Goal: Task Accomplishment & Management: Complete application form

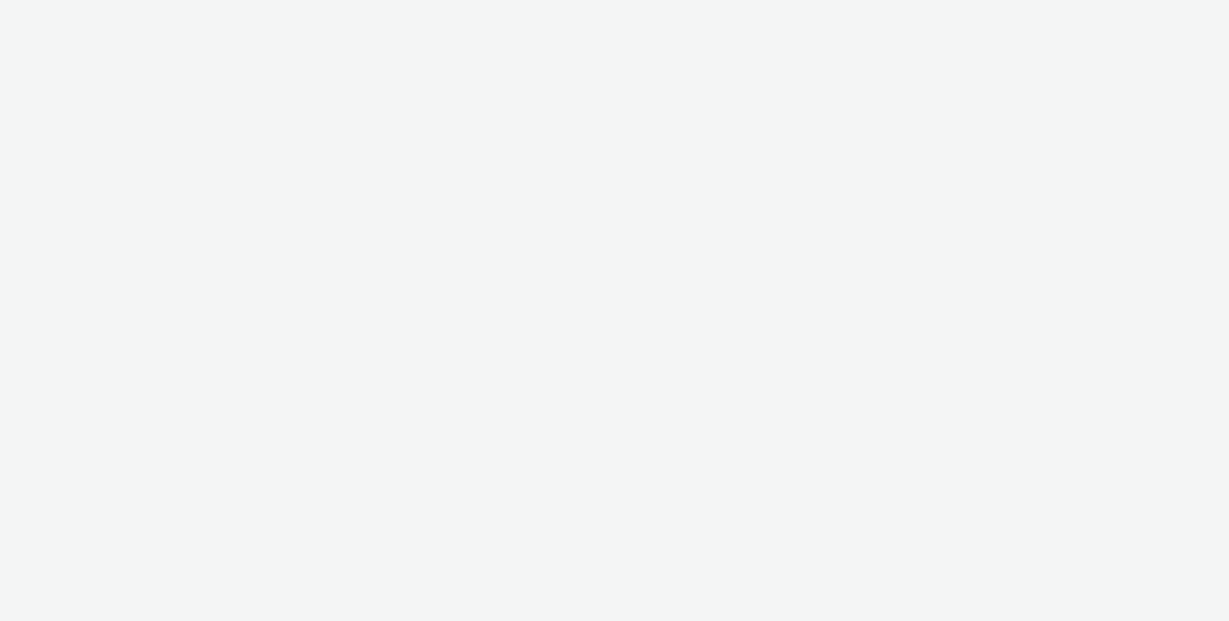
select select "c2295f28-7c96-446f-b279-53c23ee2b854"
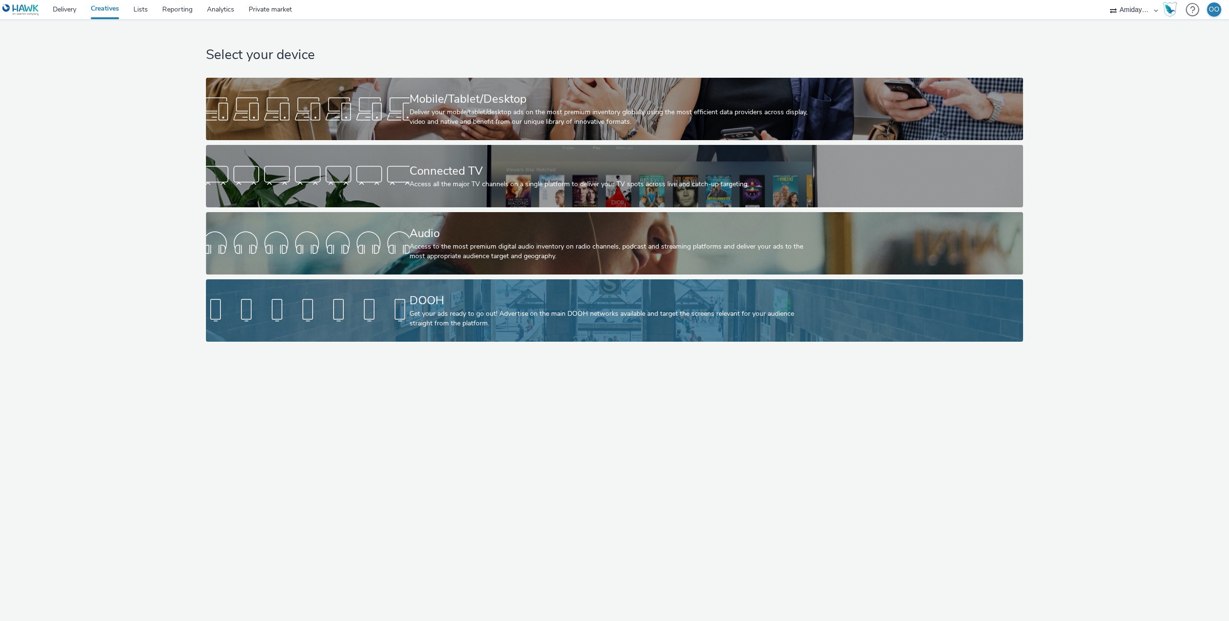
click at [553, 299] on div "DOOH" at bounding box center [612, 300] width 406 height 17
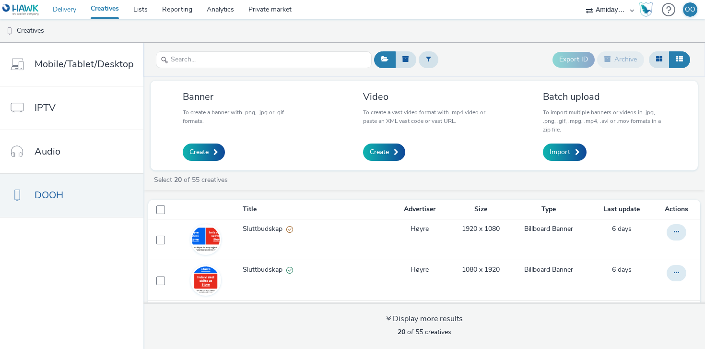
click at [78, 10] on link "Delivery" at bounding box center [65, 9] width 38 height 19
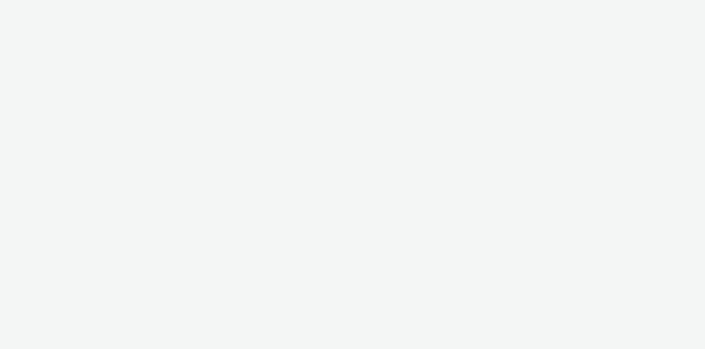
select select "c2295f28-7c96-446f-b279-53c23ee2b854"
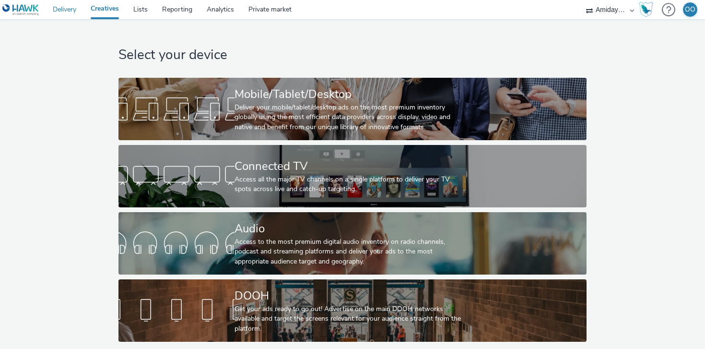
click at [63, 8] on link "Delivery" at bounding box center [65, 9] width 38 height 19
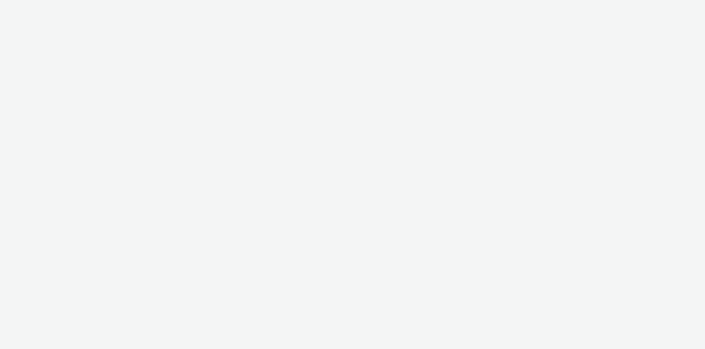
select select "c2295f28-7c96-446f-b279-53c23ee2b854"
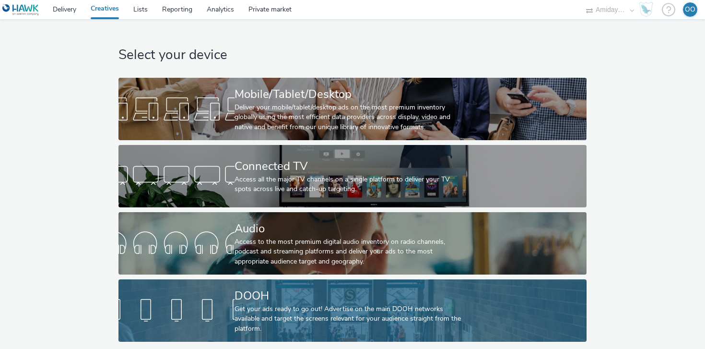
click at [301, 299] on div "DOOH" at bounding box center [351, 295] width 232 height 17
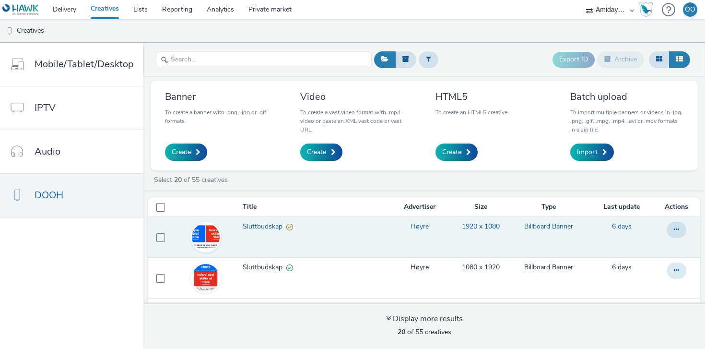
scroll to position [2, 0]
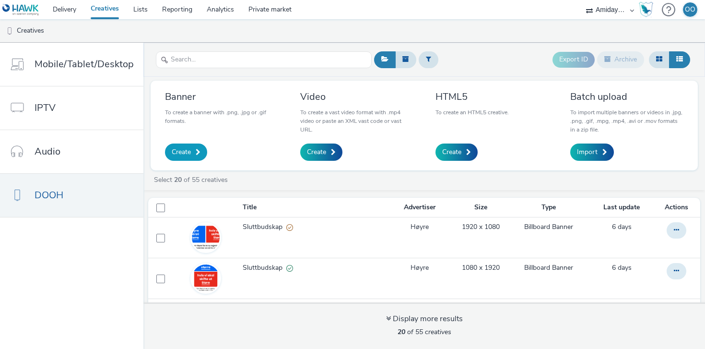
click at [180, 149] on span "Create" at bounding box center [181, 152] width 19 height 10
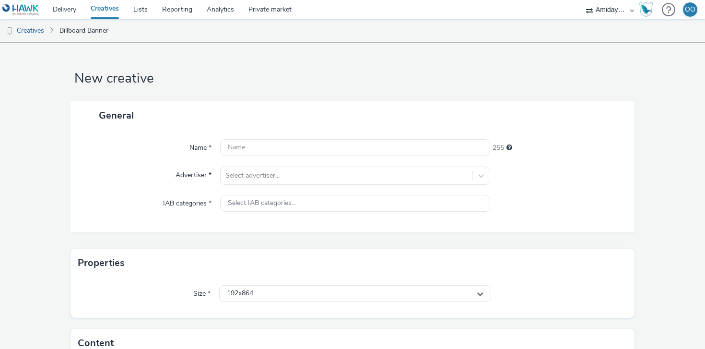
scroll to position [93, 0]
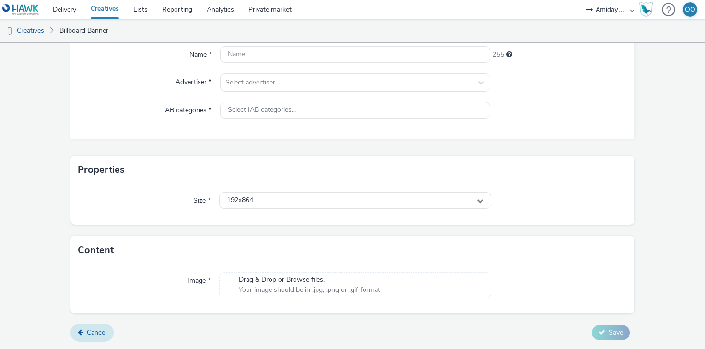
click at [102, 330] on span "Cancel" at bounding box center [97, 332] width 20 height 9
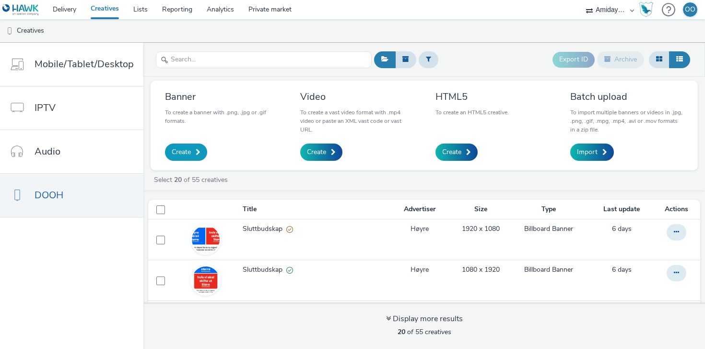
click at [189, 150] on link "Create" at bounding box center [186, 151] width 42 height 17
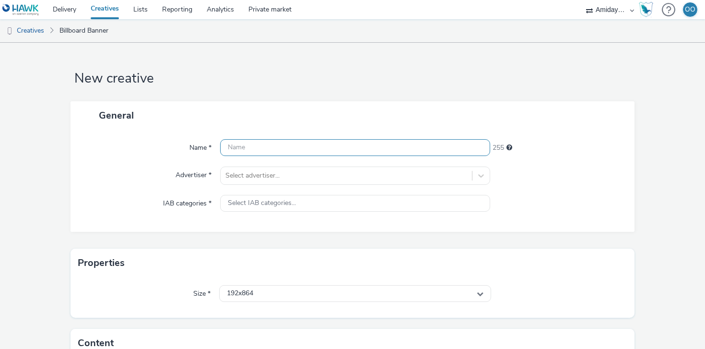
click at [252, 150] on input "text" at bounding box center [355, 147] width 270 height 17
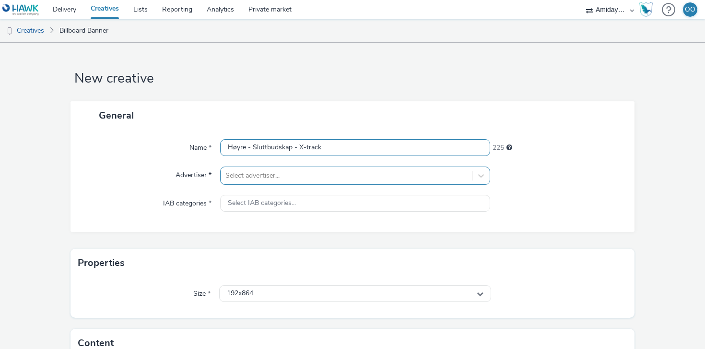
type input "Høyre - Sluttbudskap - X-track"
click at [254, 175] on div "Select advertiser..." at bounding box center [355, 176] width 270 height 18
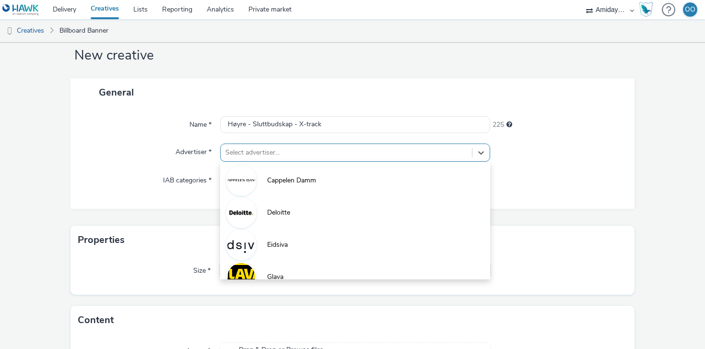
scroll to position [26, 0]
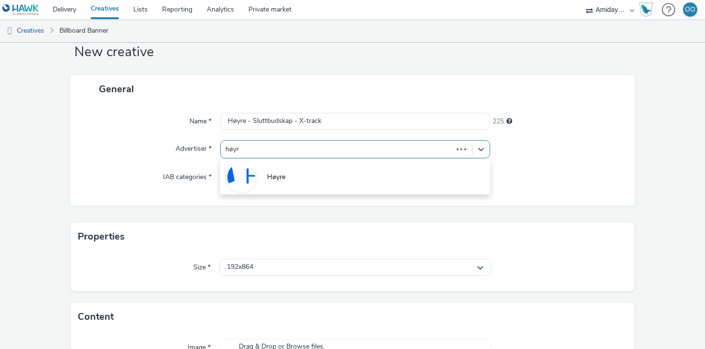
type input "høyre"
click at [278, 193] on div "Høyre" at bounding box center [355, 176] width 270 height 36
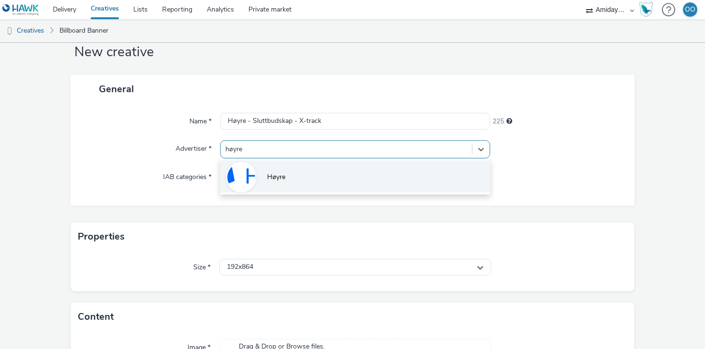
click at [288, 177] on li "Høyre" at bounding box center [355, 176] width 270 height 32
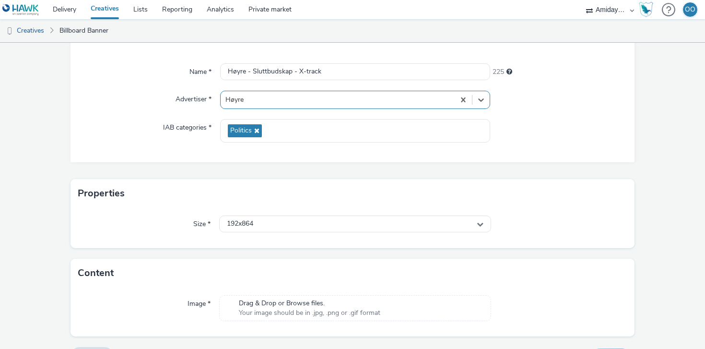
scroll to position [99, 0]
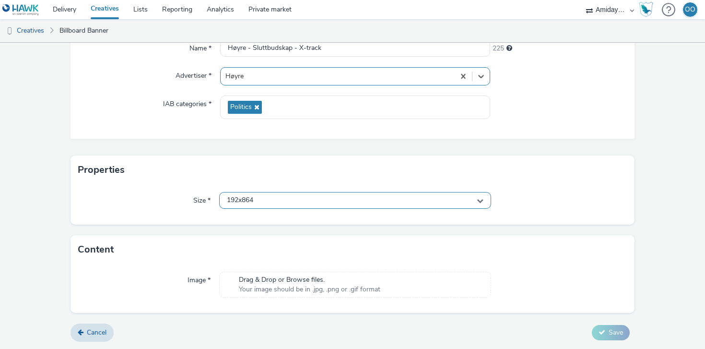
click at [276, 199] on div "192x864" at bounding box center [355, 200] width 272 height 17
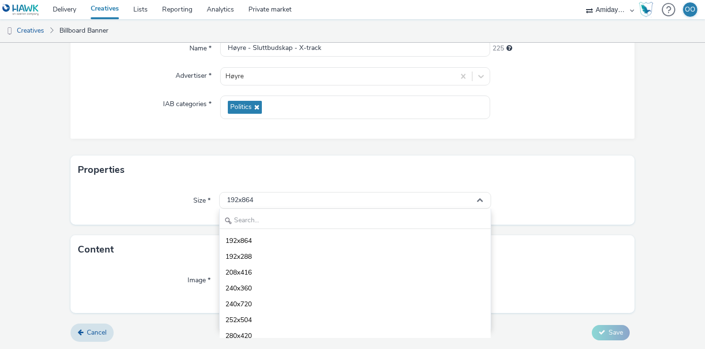
click at [180, 252] on div "Content" at bounding box center [353, 249] width 564 height 29
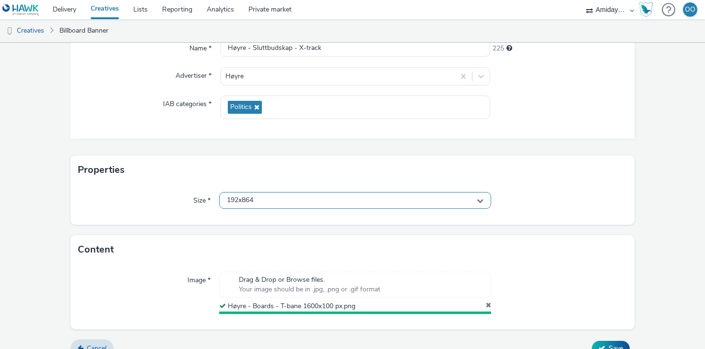
click at [272, 199] on div "192x864" at bounding box center [355, 200] width 272 height 17
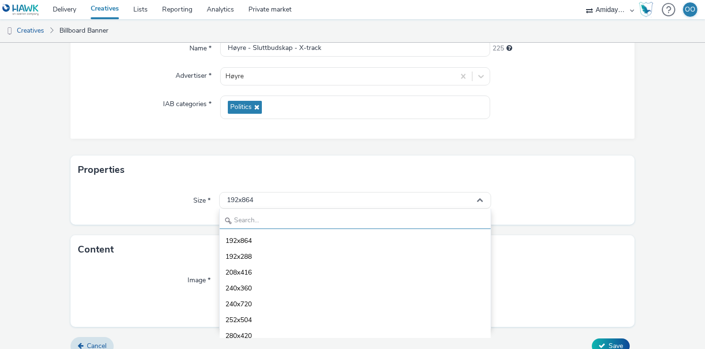
click at [268, 215] on input "text" at bounding box center [355, 220] width 271 height 17
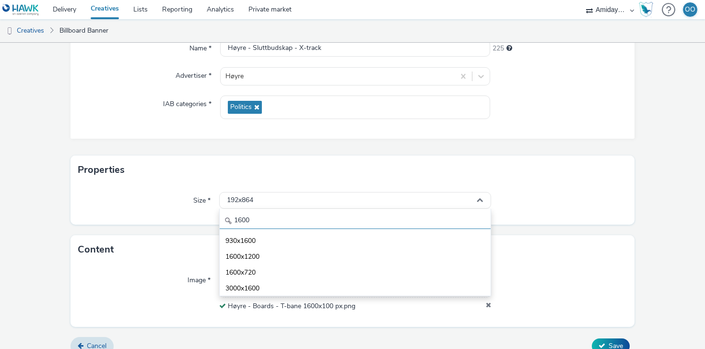
type input "1600"
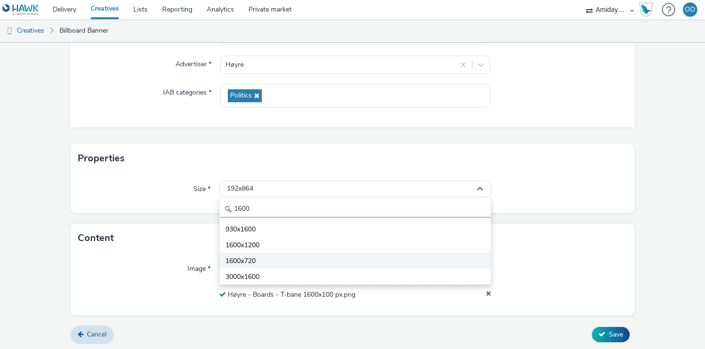
scroll to position [113, 0]
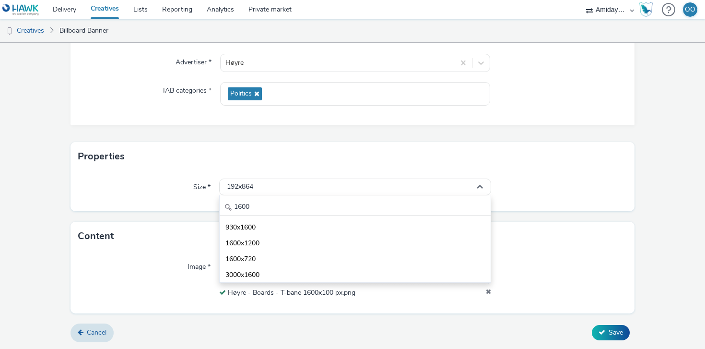
click at [162, 215] on form "New creative General Name * Høyre - Sluttbudskap - X-track 225 Advertiser * Høy…" at bounding box center [352, 139] width 705 height 419
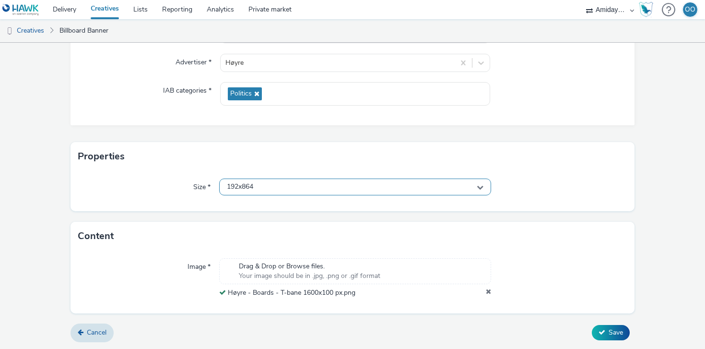
click at [273, 186] on div "192x864" at bounding box center [355, 187] width 272 height 17
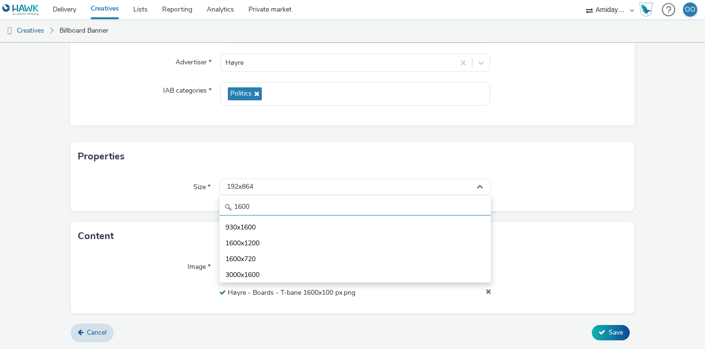
click at [268, 204] on input "1600" at bounding box center [355, 207] width 271 height 17
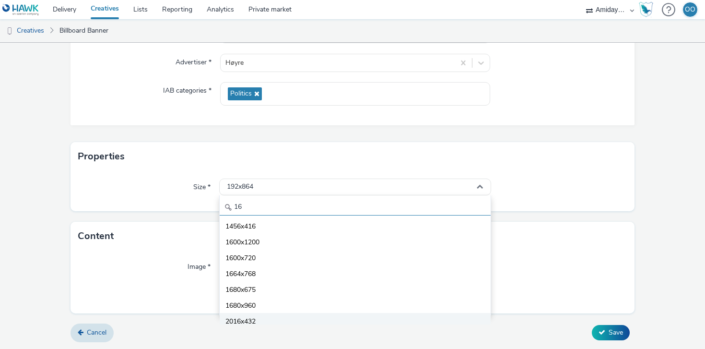
scroll to position [142, 0]
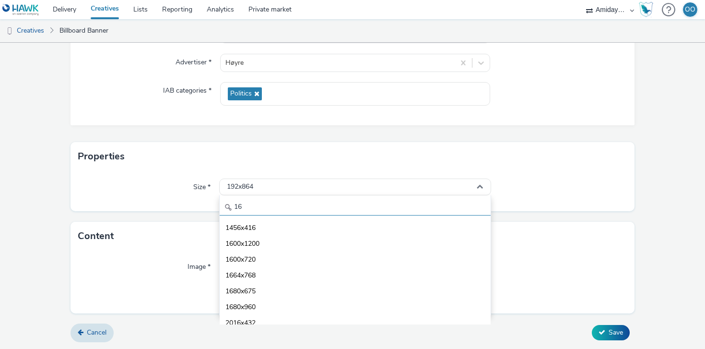
type input "16"
click at [174, 224] on div "Content" at bounding box center [353, 236] width 564 height 29
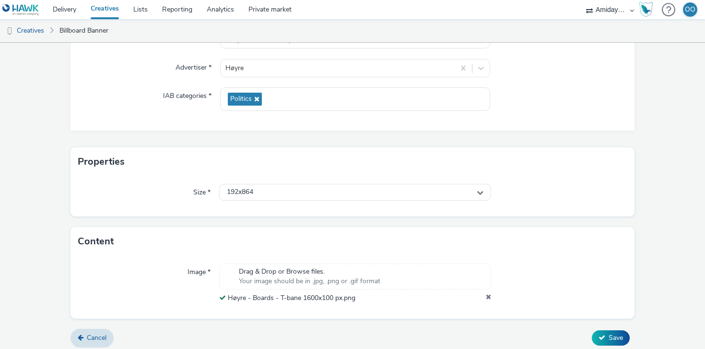
scroll to position [113, 0]
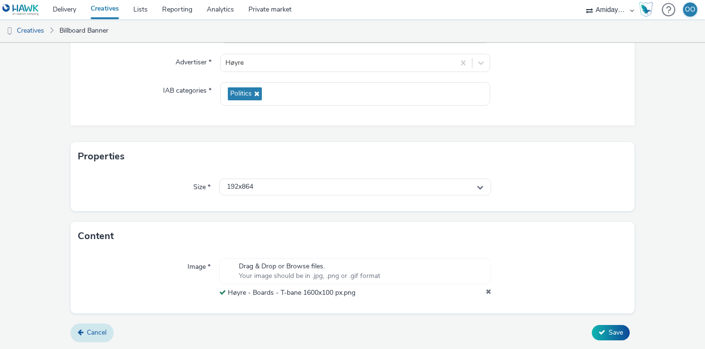
click at [97, 333] on span "Cancel" at bounding box center [97, 332] width 20 height 9
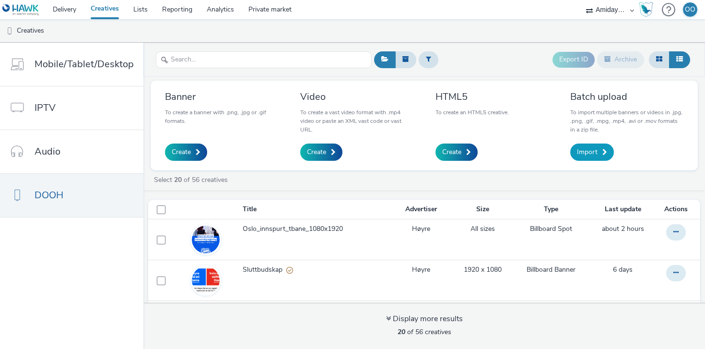
click at [603, 152] on span at bounding box center [605, 152] width 5 height 7
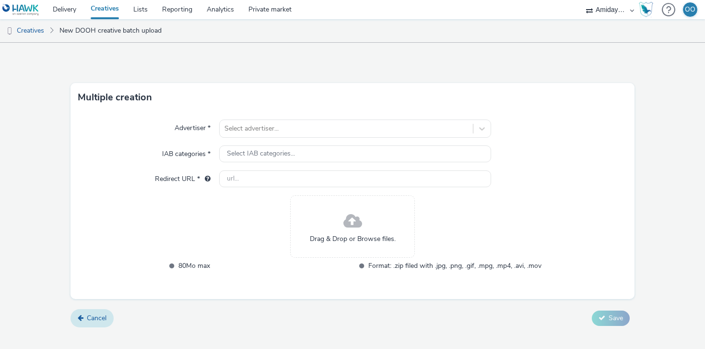
click at [93, 318] on span "Cancel" at bounding box center [97, 317] width 20 height 9
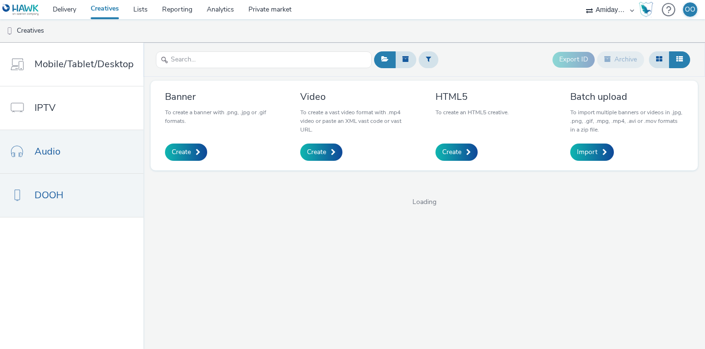
click at [54, 143] on link "Audio" at bounding box center [71, 151] width 143 height 43
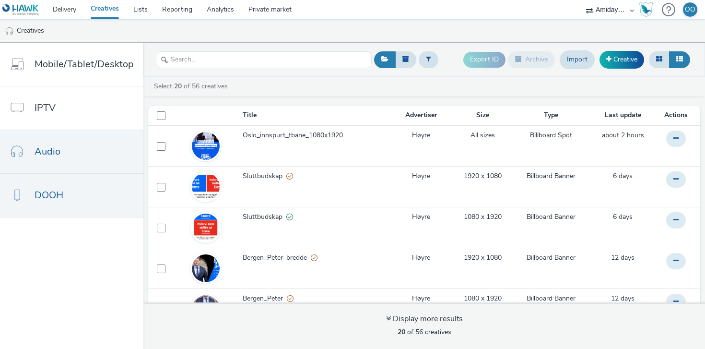
click at [70, 198] on link "DOOH" at bounding box center [71, 195] width 143 height 43
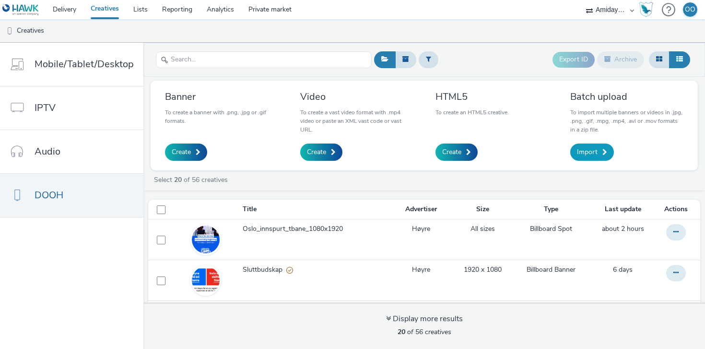
click at [595, 153] on span "Import" at bounding box center [587, 152] width 21 height 10
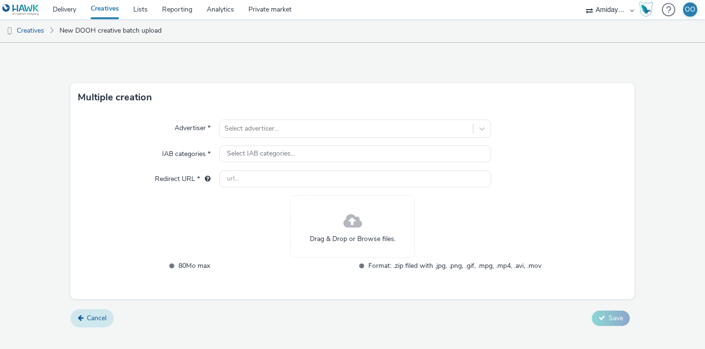
click at [98, 319] on span "Cancel" at bounding box center [97, 317] width 20 height 9
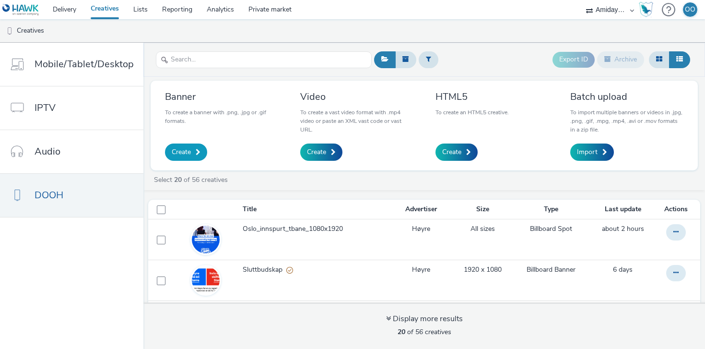
click at [185, 155] on span "Create" at bounding box center [181, 152] width 19 height 10
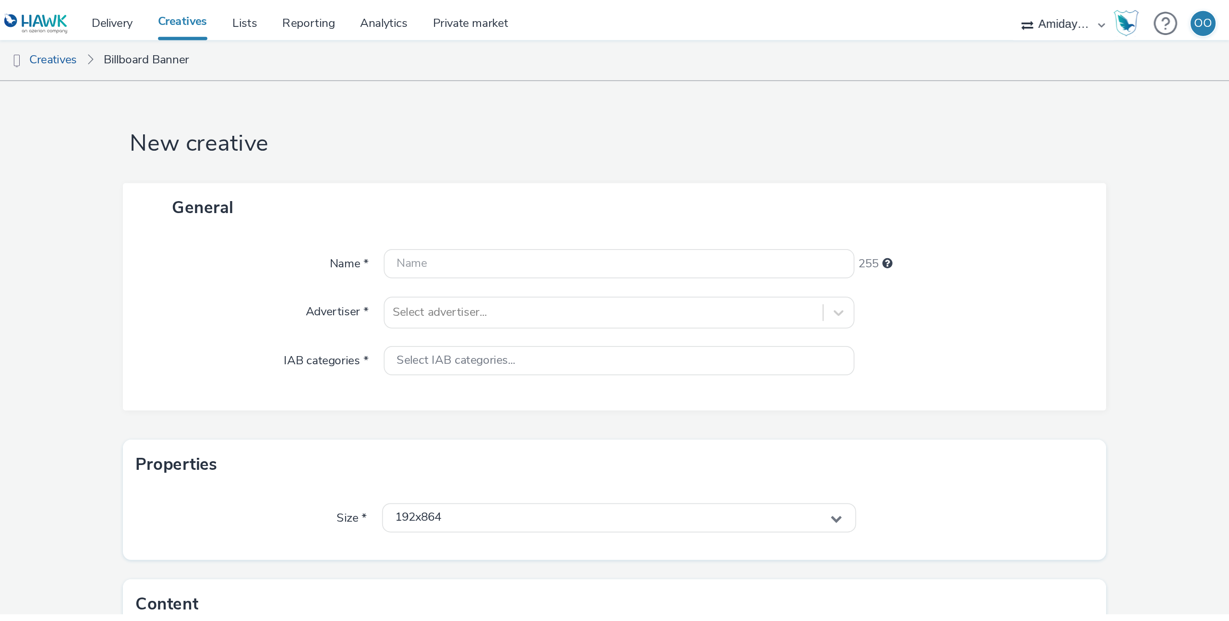
scroll to position [93, 0]
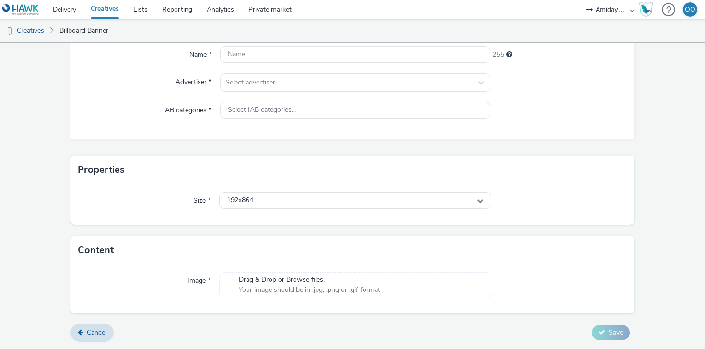
click at [288, 211] on div "Size * 192x864" at bounding box center [353, 204] width 564 height 40
click at [270, 197] on div "192x864" at bounding box center [355, 200] width 272 height 17
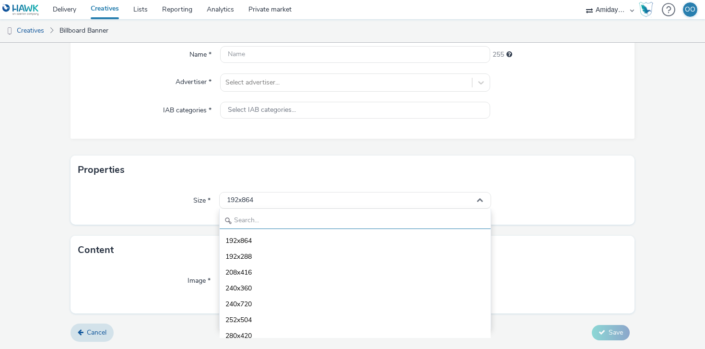
click at [266, 212] on input "text" at bounding box center [355, 220] width 271 height 17
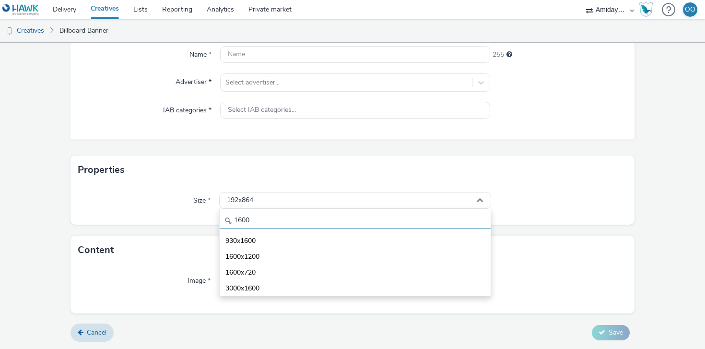
type input "1600"
click at [176, 210] on div "Size * 192x864 1600 930x1600 1600x1200 1600x720 3000x1600" at bounding box center [353, 204] width 564 height 40
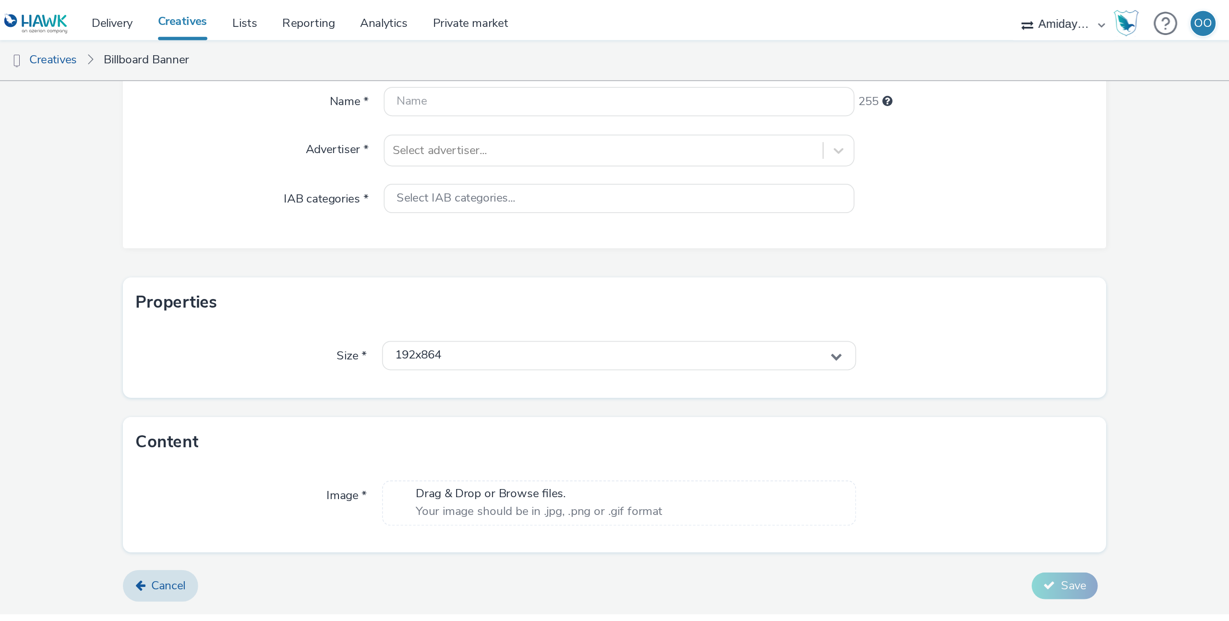
scroll to position [0, 0]
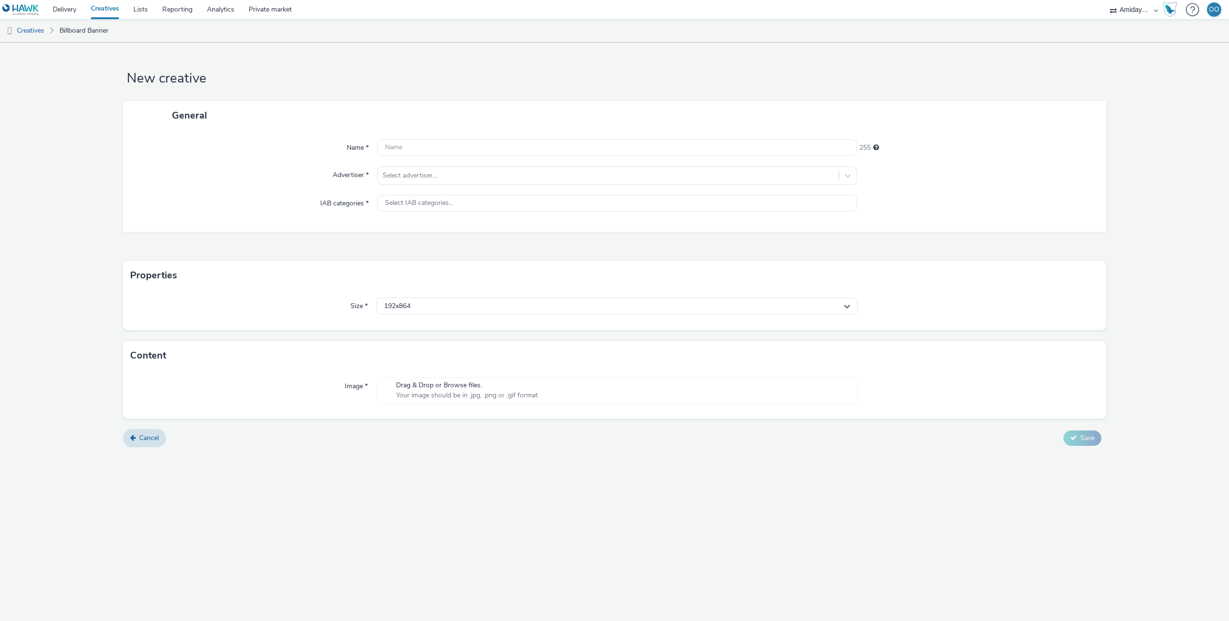
click at [544, 87] on h1 "New creative" at bounding box center [614, 79] width 983 height 18
click at [133, 348] on icon at bounding box center [133, 437] width 6 height 7
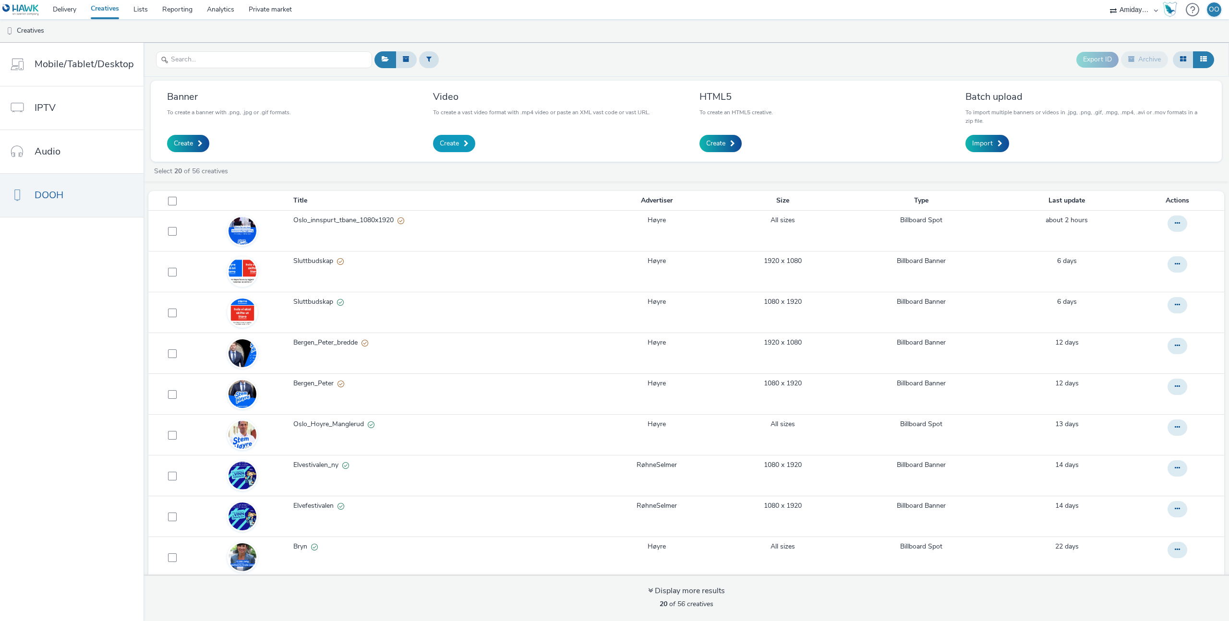
click at [450, 141] on span "Create" at bounding box center [449, 144] width 19 height 10
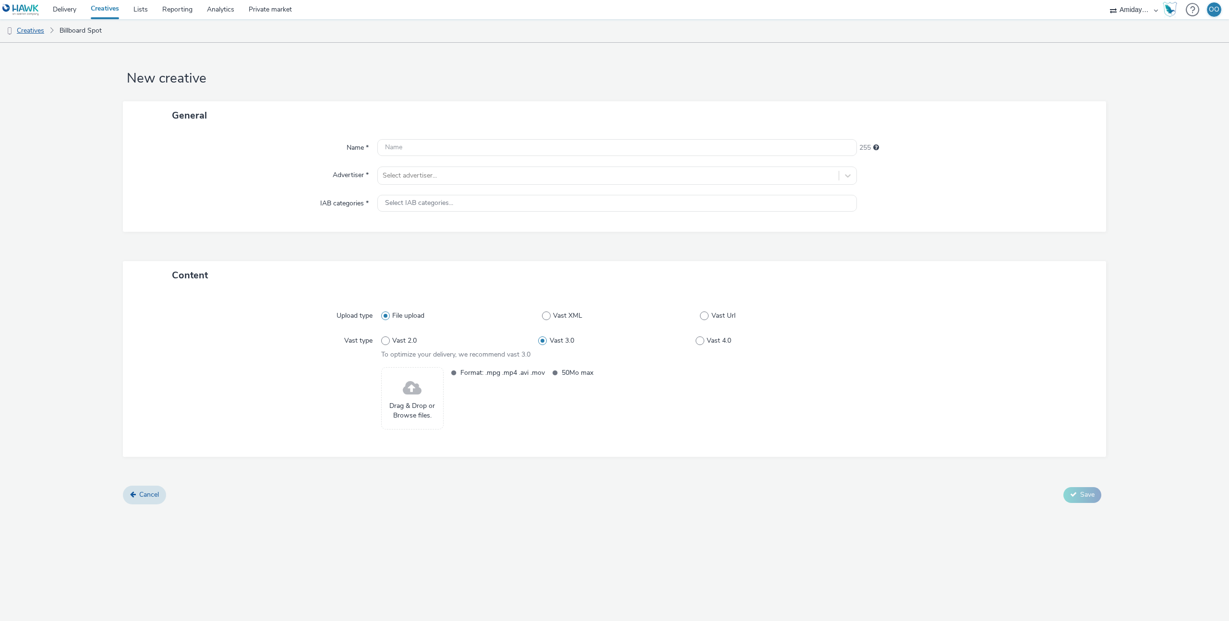
click at [42, 31] on link "Creatives" at bounding box center [24, 30] width 49 height 23
